Goal: Transaction & Acquisition: Purchase product/service

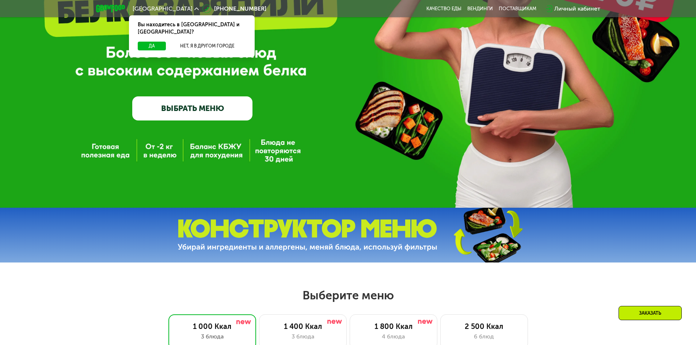
scroll to position [110, 0]
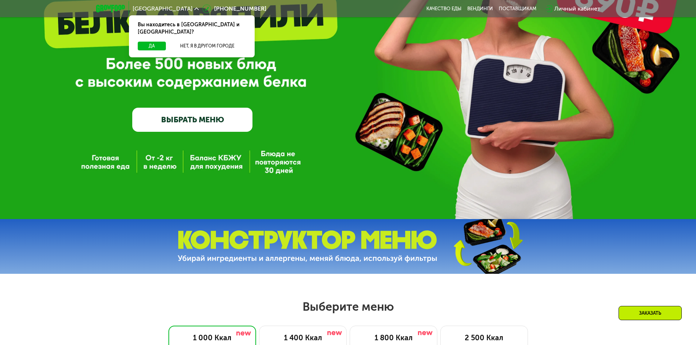
click at [196, 120] on link "ВЫБРАТЬ МЕНЮ" at bounding box center [192, 120] width 120 height 24
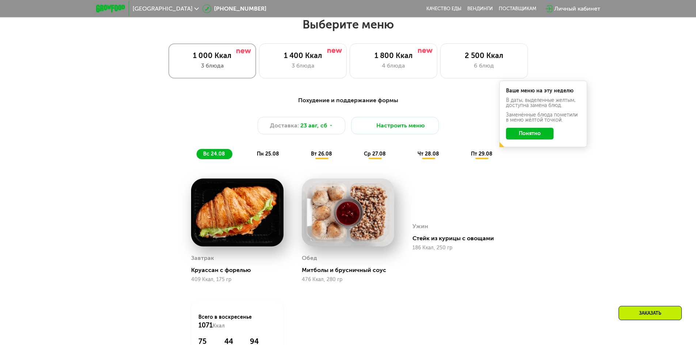
scroll to position [394, 0]
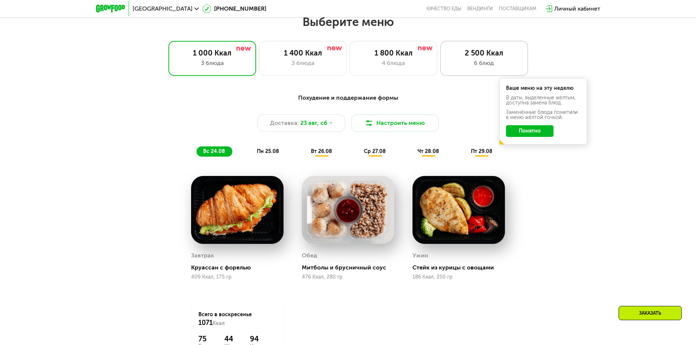
click at [472, 62] on div "6 блюд" at bounding box center [484, 63] width 72 height 9
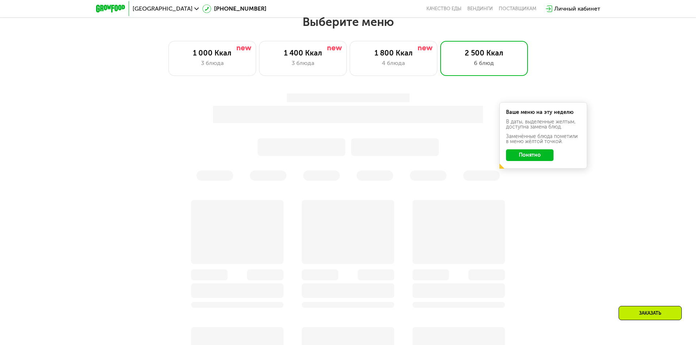
click at [525, 160] on button "Понятно" at bounding box center [529, 155] width 47 height 12
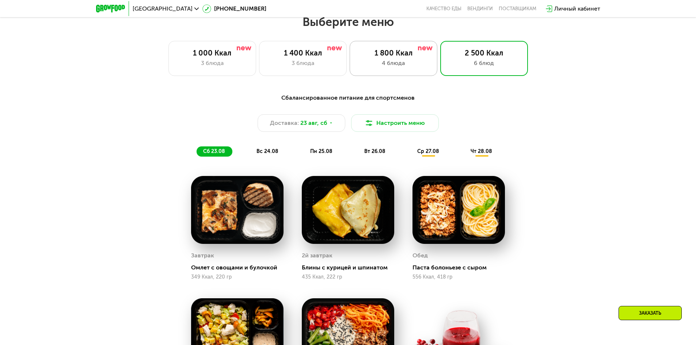
click at [407, 57] on div "1 800 Ккал" at bounding box center [393, 53] width 72 height 9
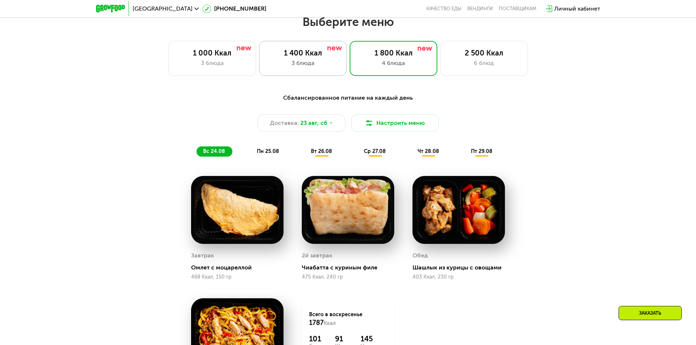
click at [349, 61] on div "1 400 Ккал 3 блюда" at bounding box center [393, 58] width 88 height 35
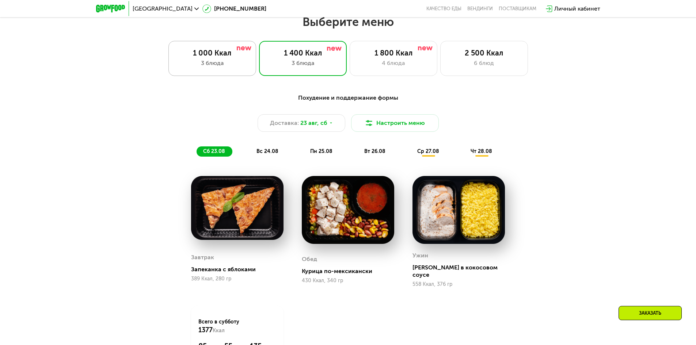
click at [234, 62] on div "3 блюда" at bounding box center [212, 63] width 72 height 9
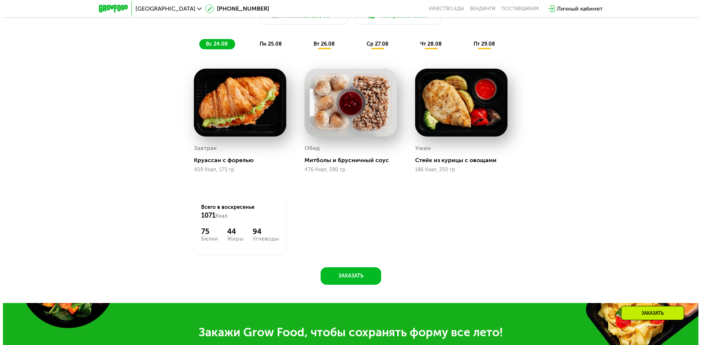
scroll to position [321, 0]
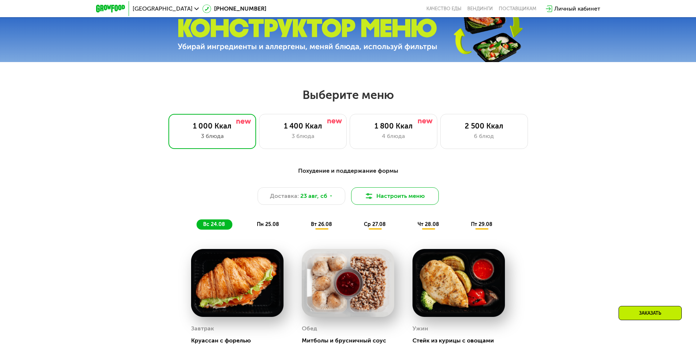
click at [399, 200] on button "Настроить меню" at bounding box center [395, 196] width 88 height 18
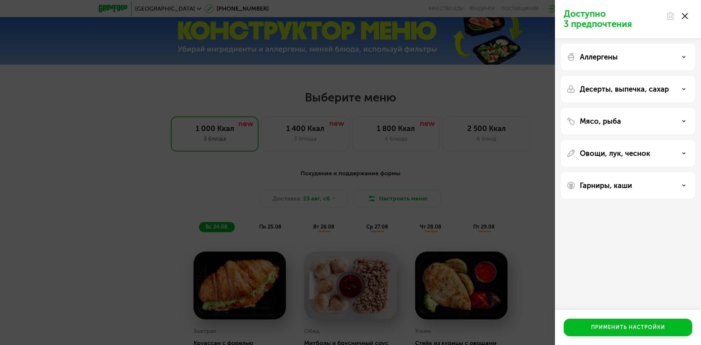
click at [608, 57] on p "Аллергены" at bounding box center [599, 57] width 38 height 9
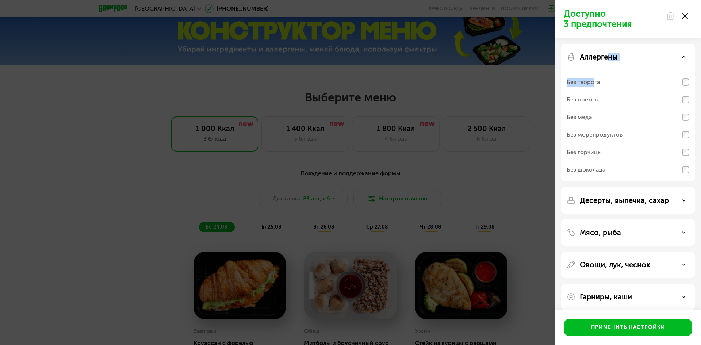
drag, startPoint x: 611, startPoint y: 57, endPoint x: 592, endPoint y: 78, distance: 27.9
click at [592, 187] on div "Аллергены Без творога Без орехов Без меда Без морепродуктов Без горчицы Без шок…" at bounding box center [628, 200] width 134 height 26
click at [592, 79] on div "Без творога" at bounding box center [583, 82] width 33 height 9
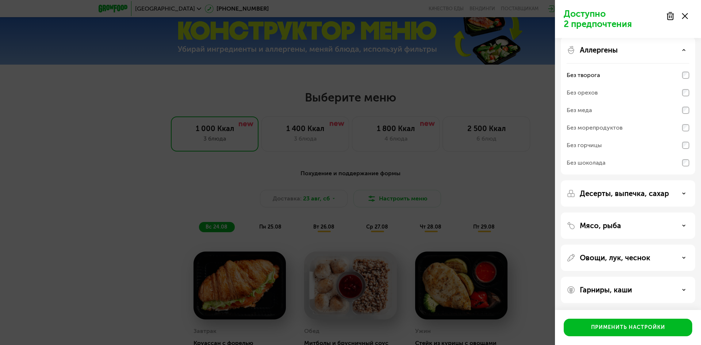
scroll to position [7, 0]
click at [616, 196] on p "Десерты, выпечка, сахар" at bounding box center [624, 193] width 89 height 9
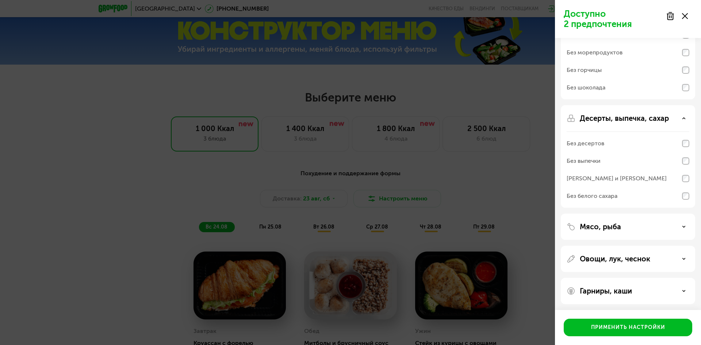
scroll to position [84, 0]
click at [619, 226] on p "Мясо, рыба" at bounding box center [600, 225] width 41 height 9
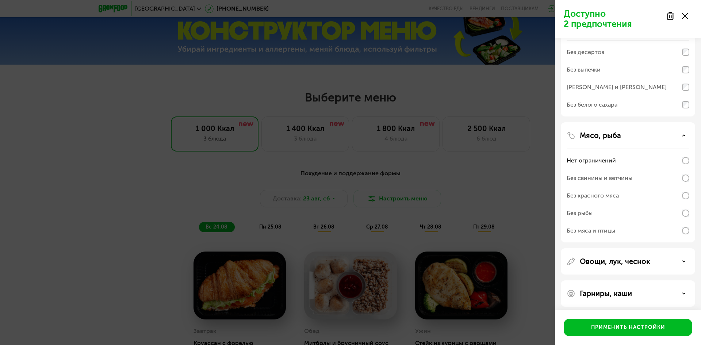
scroll to position [177, 0]
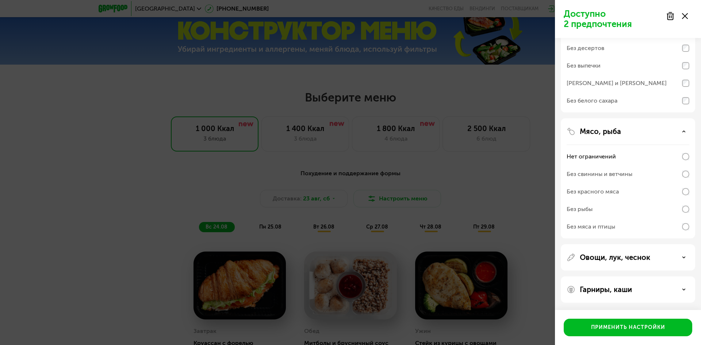
click at [630, 257] on p "Овощи, лук, чеснок" at bounding box center [615, 257] width 70 height 9
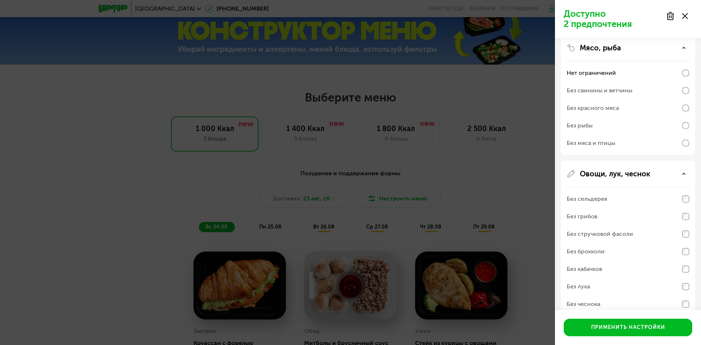
scroll to position [306, 0]
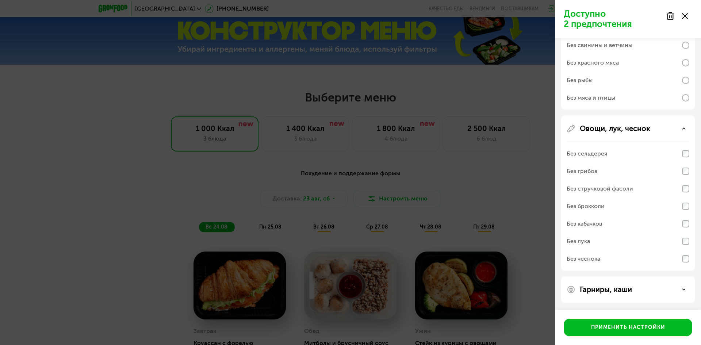
click at [610, 282] on div "Гарниры, каши" at bounding box center [628, 289] width 134 height 26
drag, startPoint x: 631, startPoint y: 284, endPoint x: 634, endPoint y: 288, distance: 4.9
click at [634, 288] on div "Гарниры, каши" at bounding box center [628, 289] width 134 height 26
click at [634, 288] on div "Гарниры, каши" at bounding box center [628, 289] width 123 height 9
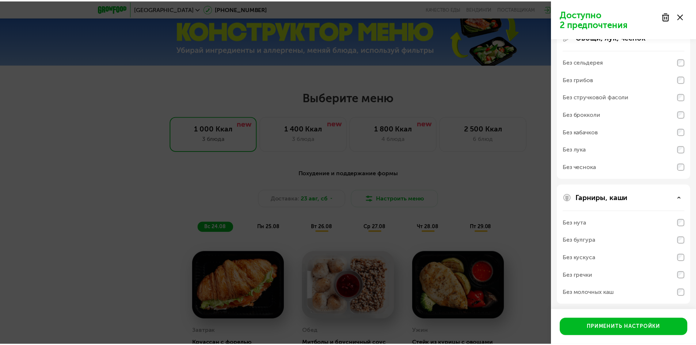
scroll to position [400, 0]
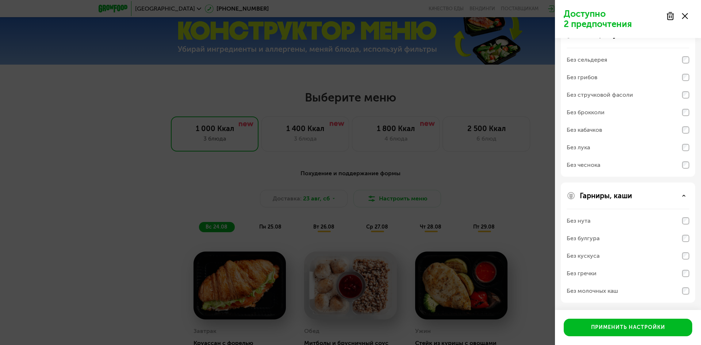
click at [671, 292] on div "Без молочных каш" at bounding box center [628, 291] width 123 height 18
click at [661, 325] on div "Применить настройки" at bounding box center [628, 327] width 74 height 7
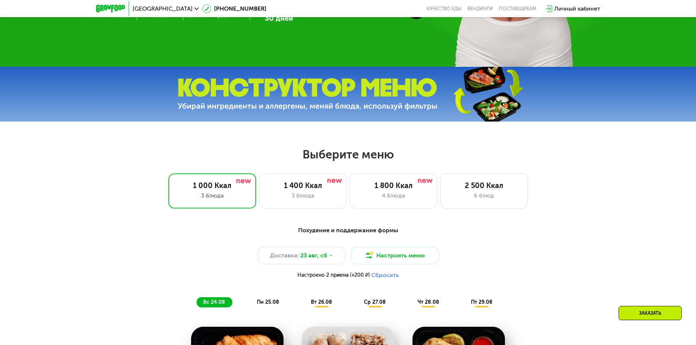
scroll to position [248, 0]
